Goal: Task Accomplishment & Management: Use online tool/utility

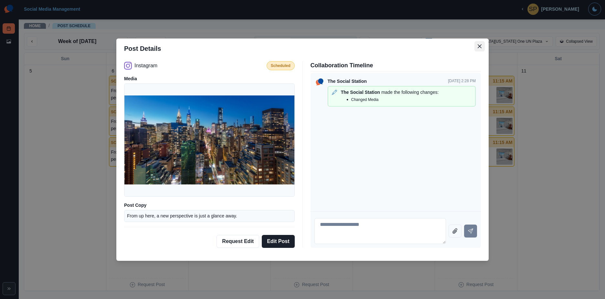
click at [479, 46] on icon "Close" at bounding box center [480, 46] width 4 height 4
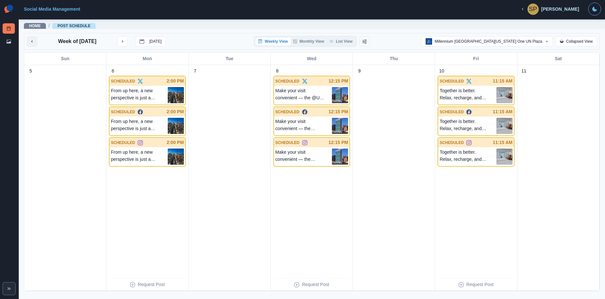
click at [33, 40] on icon "previous month" at bounding box center [32, 41] width 5 height 5
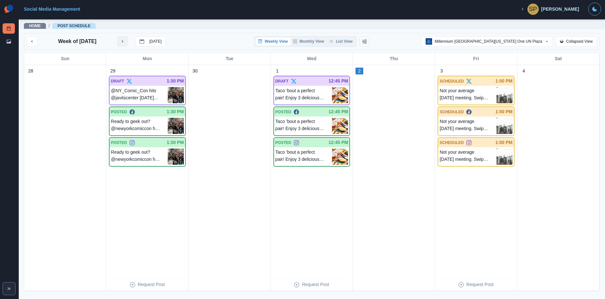
click at [125, 43] on button "next month" at bounding box center [122, 41] width 10 height 10
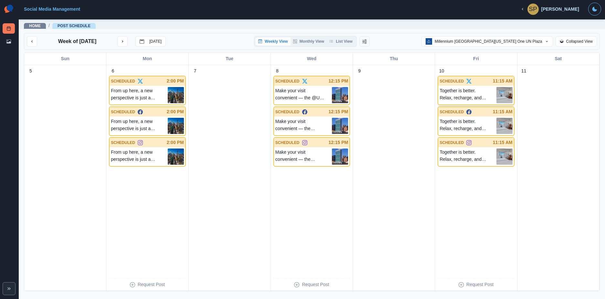
click at [465, 91] on p "Together is better. Relax, recharge, and make family memories in our welcoming …" at bounding box center [468, 95] width 57 height 16
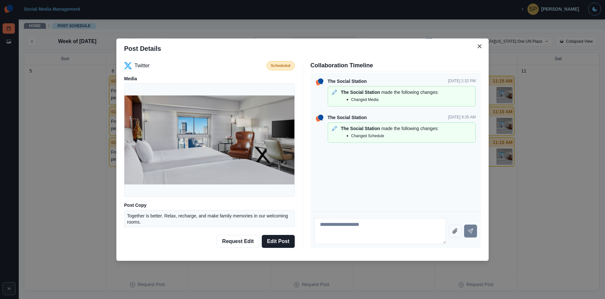
scroll to position [25, 0]
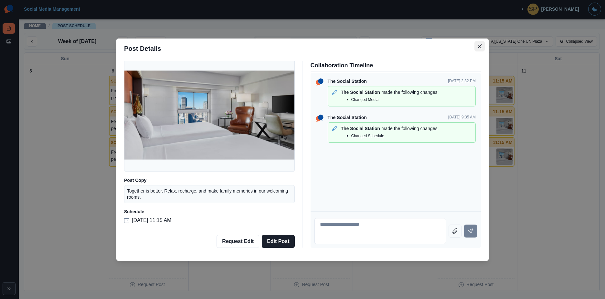
click at [479, 46] on icon "Close" at bounding box center [480, 46] width 4 height 4
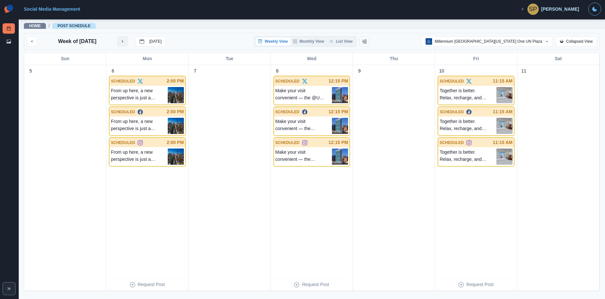
click at [119, 40] on button "next month" at bounding box center [122, 41] width 10 height 10
